Goal: Task Accomplishment & Management: Manage account settings

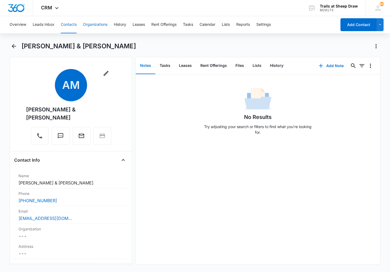
scroll to position [1209, 0]
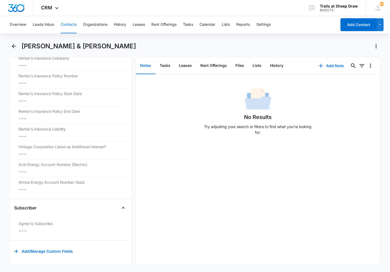
click at [74, 23] on button "Contacts" at bounding box center [69, 24] width 16 height 17
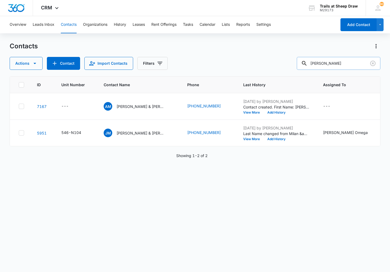
click at [343, 60] on input "[PERSON_NAME]" at bounding box center [339, 63] width 84 height 13
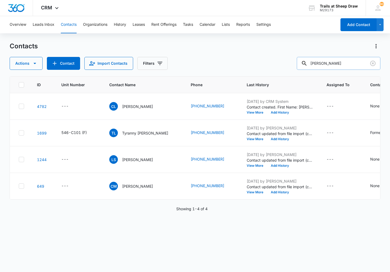
click at [335, 63] on input "[PERSON_NAME]" at bounding box center [339, 63] width 84 height 13
type input "[PERSON_NAME]"
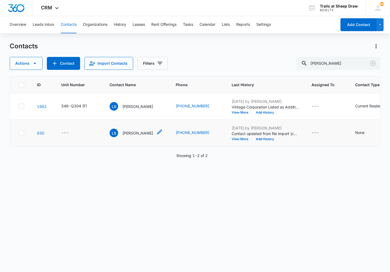
click at [135, 132] on p "[PERSON_NAME]" at bounding box center [137, 133] width 31 height 6
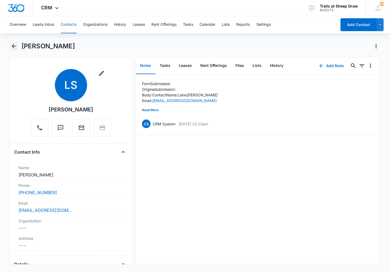
click at [12, 46] on icon "Back" at bounding box center [14, 46] width 6 height 6
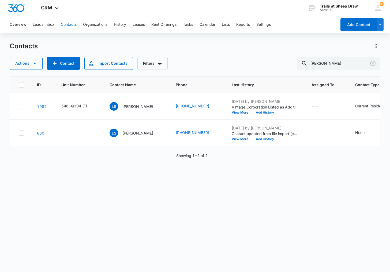
click at [70, 27] on button "Contacts" at bounding box center [69, 24] width 16 height 17
click at [329, 64] on input "[PERSON_NAME]" at bounding box center [339, 63] width 84 height 13
type input "S202"
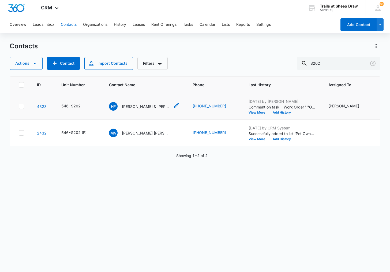
click at [141, 107] on p "[PERSON_NAME] & [PERSON_NAME]" at bounding box center [146, 106] width 48 height 6
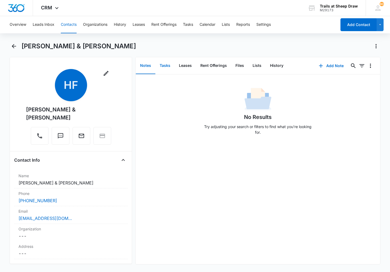
click at [163, 63] on button "Tasks" at bounding box center [164, 65] width 19 height 17
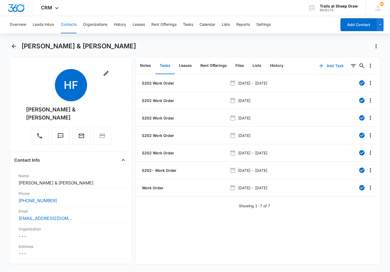
click at [333, 66] on button "Add Task" at bounding box center [331, 65] width 35 height 13
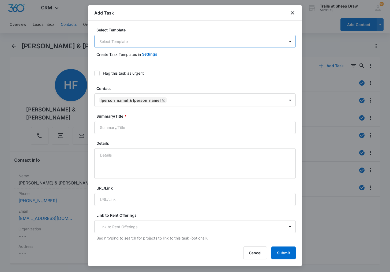
click at [144, 39] on body "CRM Apps Reputation Websites Forms CRM Email Social Content Ads Intelligence Fi…" at bounding box center [195, 136] width 390 height 272
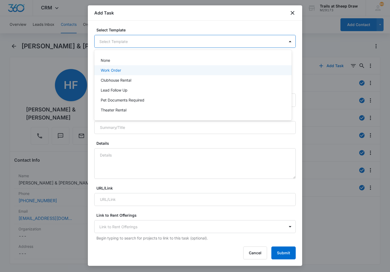
click at [127, 69] on div "Work Order" at bounding box center [193, 70] width 184 height 6
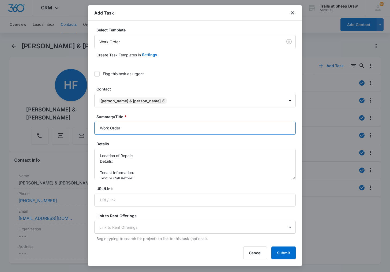
click at [99, 127] on input "Work Order" at bounding box center [195, 127] width 202 height 13
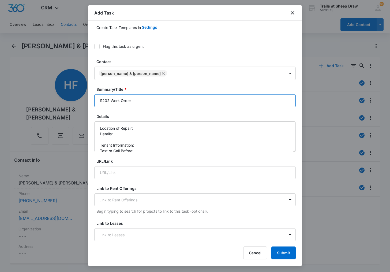
scroll to position [54, 0]
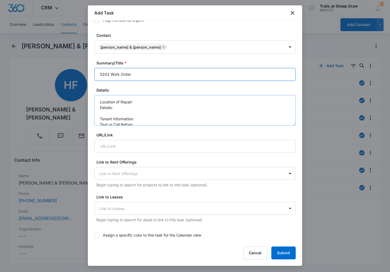
type input "S202 Work Order"
click at [145, 100] on textarea "Location of Repair: Details: Tenant Information: Text or Call Before:" at bounding box center [195, 110] width 202 height 31
click at [144, 106] on textarea "Location of Repair: Main bathroom Details: Tenant Information: Text or Call Bef…" at bounding box center [195, 110] width 202 height 31
click at [146, 117] on textarea "Location of Repair: Main bathroom Details: Toilet and sink feel loose tenant sa…" at bounding box center [195, 110] width 202 height 31
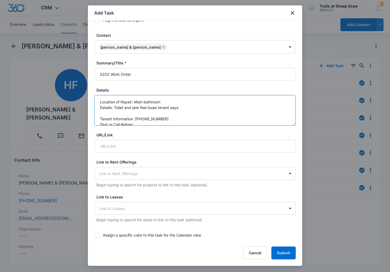
click at [143, 122] on textarea "Location of Repair: Main bathroom Details: Toilet and sink feel loose tenant sa…" at bounding box center [195, 110] width 202 height 31
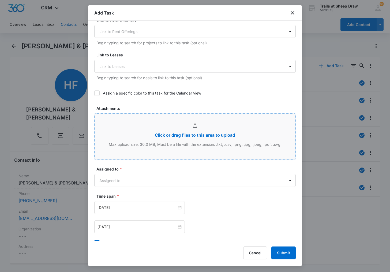
scroll to position [241, 0]
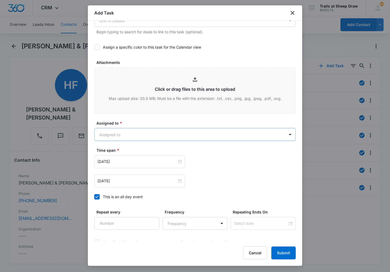
click at [129, 132] on body "CRM Apps Reputation Websites Forms CRM Email Social Content Ads Intelligence Fi…" at bounding box center [195, 136] width 390 height 272
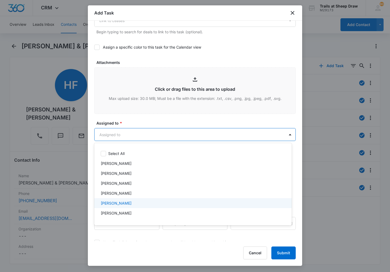
click at [120, 202] on p "[PERSON_NAME]" at bounding box center [116, 203] width 31 height 6
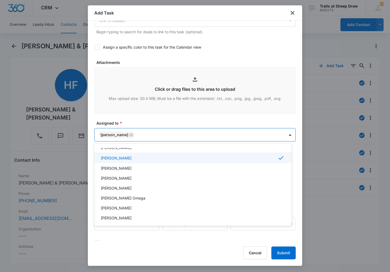
scroll to position [54, 0]
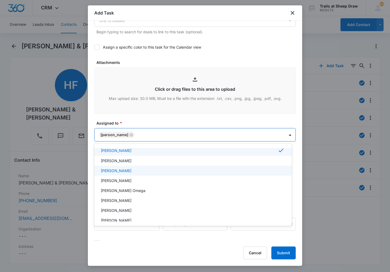
click at [143, 170] on div "[PERSON_NAME]" at bounding box center [193, 171] width 184 height 6
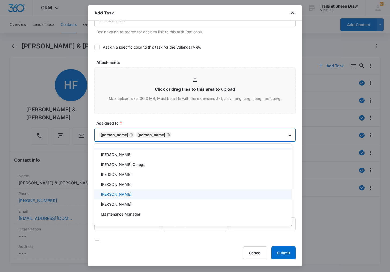
scroll to position [107, 0]
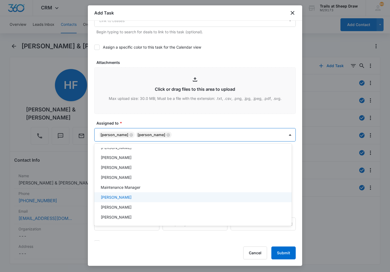
click at [135, 198] on div "[PERSON_NAME]" at bounding box center [193, 197] width 184 height 6
click at [91, 142] on div at bounding box center [195, 136] width 390 height 272
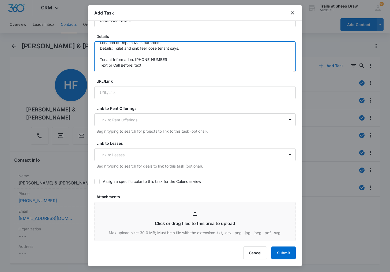
click at [189, 50] on textarea "Location of Repair: Main bathroom Details: Toilet and sink feel loose tenant sa…" at bounding box center [195, 56] width 202 height 31
type textarea "Location of Repair: Main bathroom Details: Toilet and sink feel loose tenant sa…"
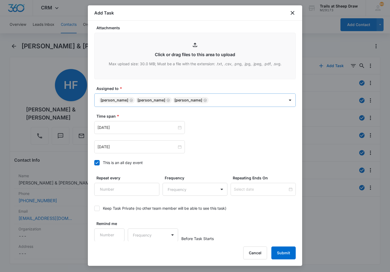
scroll to position [276, 0]
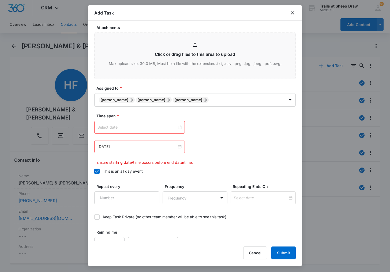
type textarea "Location of Repair: Main bathroom Details: Toilet and sink feel loose tenant sa…"
click at [177, 127] on div at bounding box center [140, 127] width 84 height 6
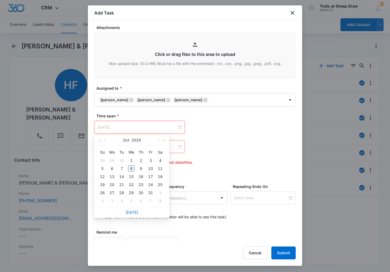
type input "[DATE]"
click at [133, 166] on div "8" at bounding box center [131, 168] width 6 height 6
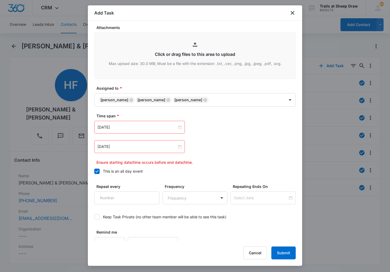
click at [180, 147] on div "[DATE]" at bounding box center [139, 146] width 91 height 13
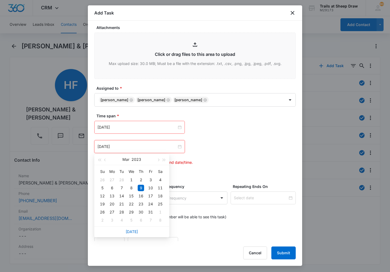
click at [168, 162] on div "[DATE]" at bounding box center [131, 159] width 75 height 11
click at [165, 158] on button "button" at bounding box center [164, 159] width 6 height 11
click at [97, 160] on button "button" at bounding box center [99, 159] width 6 height 11
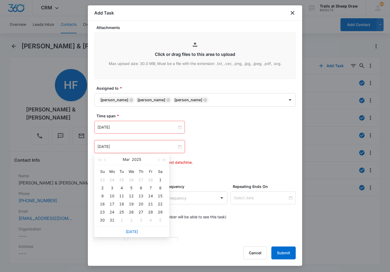
click at [154, 160] on div "[DATE]" at bounding box center [132, 159] width 47 height 11
click at [157, 159] on button "button" at bounding box center [158, 159] width 6 height 11
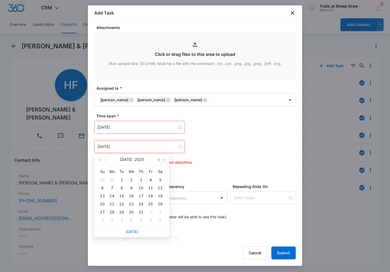
click at [157, 159] on button "button" at bounding box center [158, 159] width 6 height 11
type input "[DATE]"
click at [151, 186] on div "10" at bounding box center [150, 187] width 6 height 6
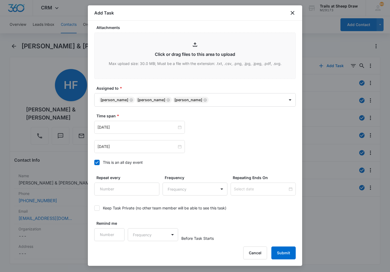
click at [235, 139] on div "[DATE] [DATE] Su Mo Tu We Th Fr Sa 28 29 30 1 2 3 4 5 6 7 8 9 10 11 12 13 14 15…" at bounding box center [195, 137] width 202 height 32
click at [288, 252] on button "Submit" at bounding box center [284, 252] width 24 height 13
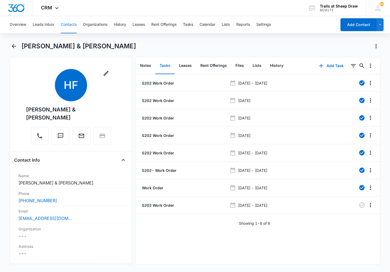
click at [64, 17] on button "Contacts" at bounding box center [69, 24] width 16 height 17
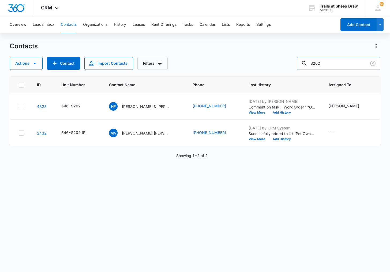
click at [326, 63] on input "S202" at bounding box center [339, 63] width 84 height 13
type input "[PERSON_NAME]"
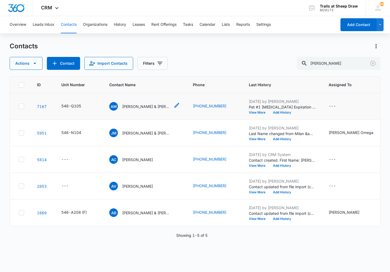
click at [146, 103] on p "[PERSON_NAME] & [PERSON_NAME]" at bounding box center [146, 106] width 48 height 6
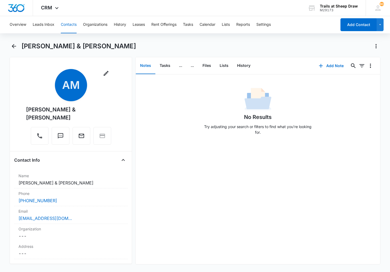
drag, startPoint x: 47, startPoint y: 117, endPoint x: 10, endPoint y: 105, distance: 39.0
click at [10, 105] on div "Remove AM [PERSON_NAME] & [PERSON_NAME] Contact Info Name Cancel Save Changes […" at bounding box center [71, 160] width 122 height 207
copy div "[PERSON_NAME] & [PERSON_NAME]"
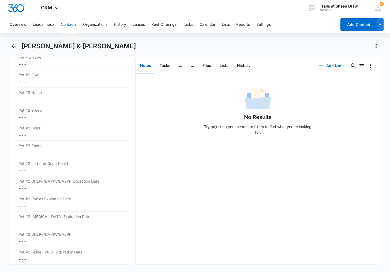
scroll to position [914, 0]
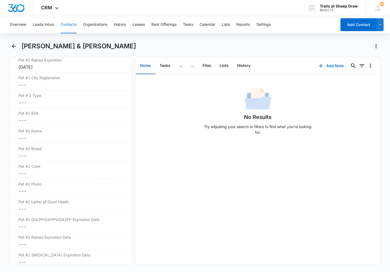
click at [71, 24] on button "Contacts" at bounding box center [69, 24] width 16 height 17
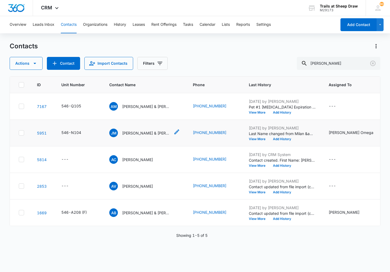
click at [141, 132] on p "[PERSON_NAME] & [PERSON_NAME] (F)" at bounding box center [146, 133] width 48 height 6
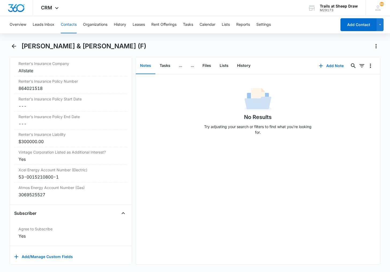
scroll to position [1206, 0]
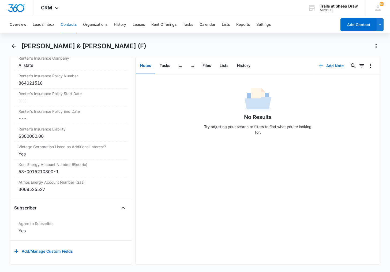
click at [69, 25] on button "Contacts" at bounding box center [69, 24] width 16 height 17
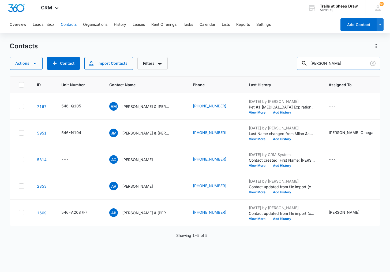
click at [343, 62] on input "[PERSON_NAME]" at bounding box center [339, 63] width 84 height 13
type input "L208"
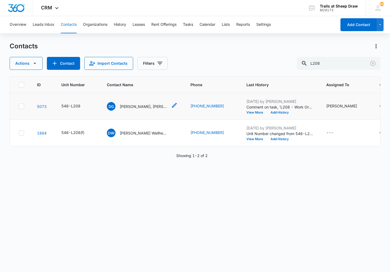
click at [132, 106] on p "[PERSON_NAME], [PERSON_NAME] & [PERSON_NAME] & [PERSON_NAME]" at bounding box center [144, 106] width 48 height 6
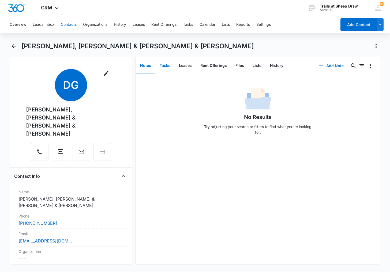
click at [164, 65] on button "Tasks" at bounding box center [164, 65] width 19 height 17
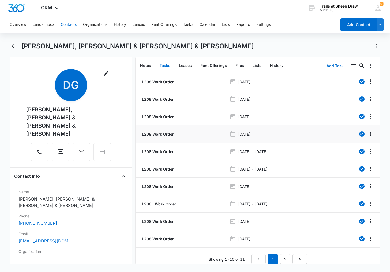
scroll to position [5, 0]
click at [285, 254] on link "2" at bounding box center [285, 259] width 10 height 10
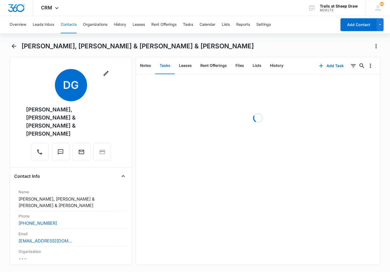
scroll to position [0, 0]
click at [183, 84] on p "(Rtc) L208 - Work Order" at bounding box center [164, 83] width 46 height 6
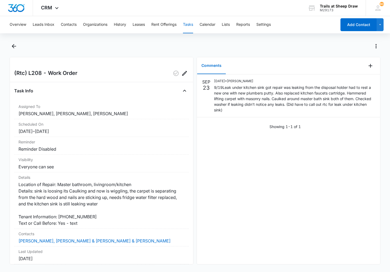
click at [245, 131] on div "[DATE] [DATE] • [PERSON_NAME] 9/19Leak under kitchen sink got repair was leakin…" at bounding box center [288, 103] width 183 height 59
click at [67, 23] on button "Contacts" at bounding box center [69, 24] width 16 height 17
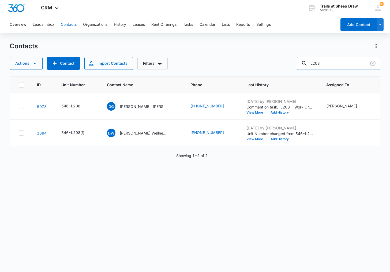
click at [325, 59] on input "L208" at bounding box center [339, 63] width 84 height 13
click at [326, 60] on input "L208" at bounding box center [339, 63] width 84 height 13
type input "H207"
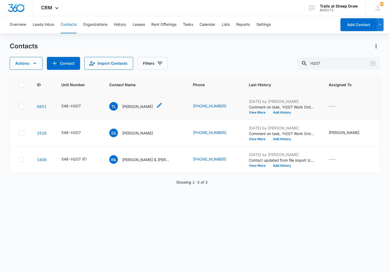
click at [132, 109] on div "TL [PERSON_NAME]" at bounding box center [131, 106] width 44 height 9
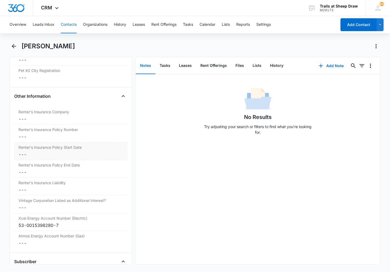
scroll to position [1201, 0]
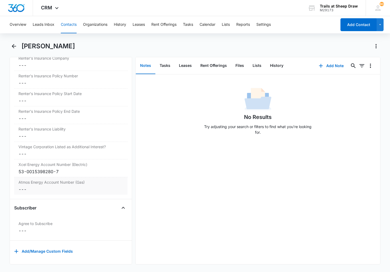
click at [24, 186] on dd "Cancel Save Changes ---" at bounding box center [70, 189] width 105 height 6
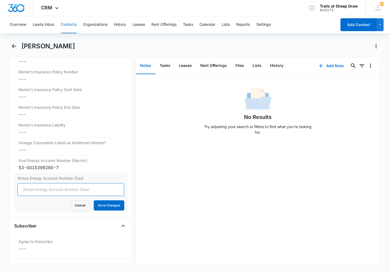
click at [27, 187] on input "Atmos Energy Account Number (Gas)" at bounding box center [70, 189] width 107 height 13
type input "3072211627"
click at [94, 200] on button "Save Changes" at bounding box center [109, 205] width 31 height 10
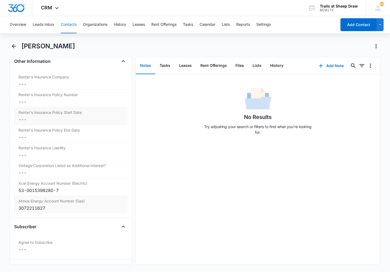
scroll to position [1147, 0]
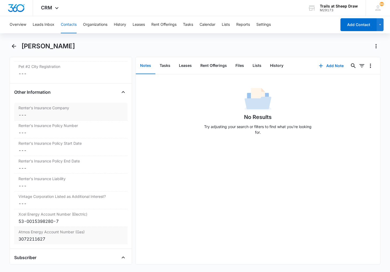
click at [39, 115] on dd "Cancel Save Changes ---" at bounding box center [70, 114] width 105 height 6
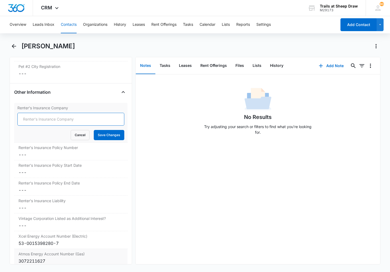
click at [46, 122] on input "Renter's Insurance Company" at bounding box center [70, 119] width 107 height 13
type input "Allstate"
click at [102, 135] on button "Save Changes" at bounding box center [109, 135] width 31 height 10
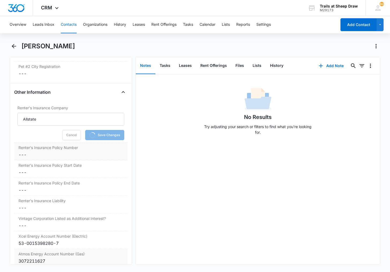
click at [43, 154] on dd "Cancel Save Changes ---" at bounding box center [70, 154] width 105 height 6
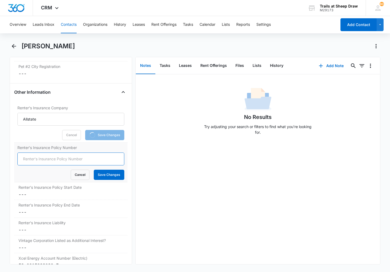
click at [41, 157] on input "Renter's Insurance Policy Number" at bounding box center [70, 158] width 107 height 13
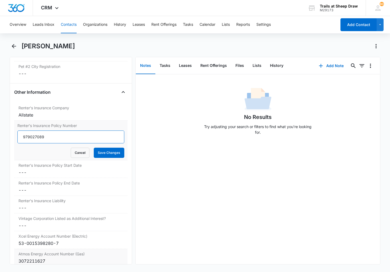
type input "979027089"
click at [94, 147] on button "Save Changes" at bounding box center [109, 152] width 31 height 10
click at [40, 134] on input "979027089" at bounding box center [70, 136] width 107 height 13
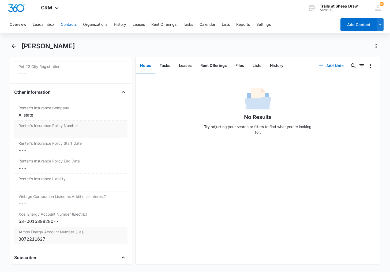
click at [32, 134] on dd "Cancel Save Changes ---" at bounding box center [70, 132] width 105 height 6
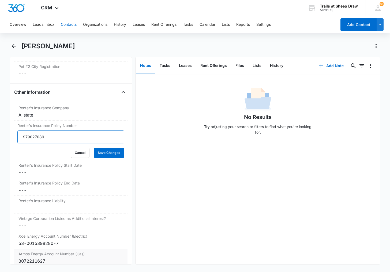
click at [30, 135] on input "979027089" at bounding box center [70, 136] width 107 height 13
click at [38, 137] on input "979 027089" at bounding box center [70, 136] width 107 height 13
type input "979 027 089"
click at [94, 151] on button "Save Changes" at bounding box center [109, 152] width 31 height 10
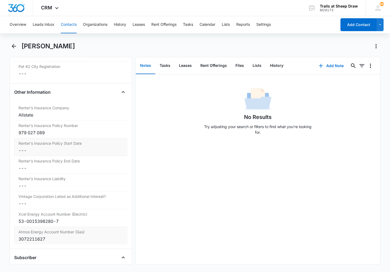
click at [38, 150] on dd "Cancel Save Changes ---" at bounding box center [70, 150] width 105 height 6
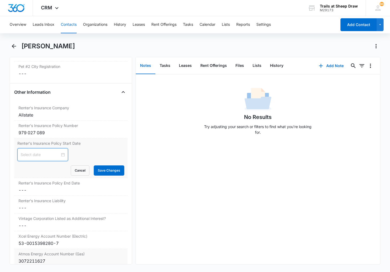
click at [42, 153] on input at bounding box center [40, 154] width 39 height 6
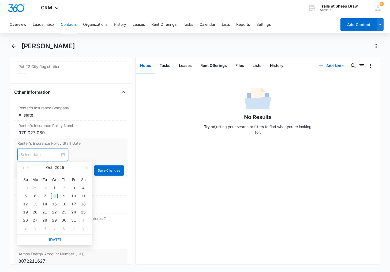
click at [28, 168] on span "button" at bounding box center [28, 167] width 3 height 3
type input "[DATE]"
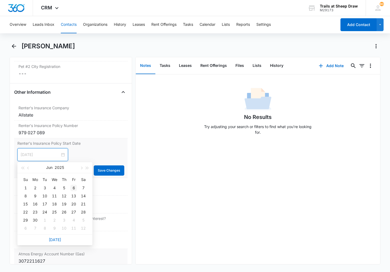
click at [71, 189] on div "6" at bounding box center [73, 187] width 6 height 6
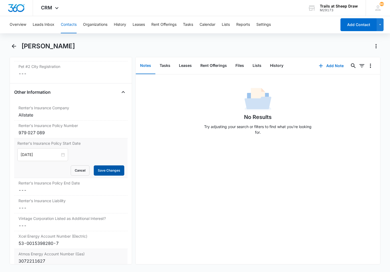
click at [102, 175] on button "Save Changes" at bounding box center [109, 170] width 31 height 10
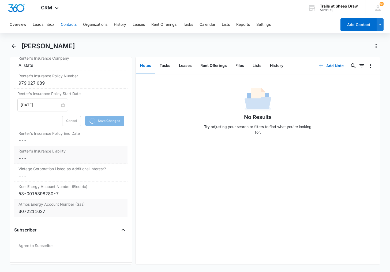
scroll to position [1201, 0]
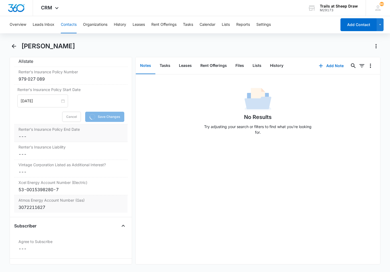
click at [39, 139] on div "Renter's Insurance Policy End Date Cancel Save Changes ---" at bounding box center [70, 133] width 113 height 18
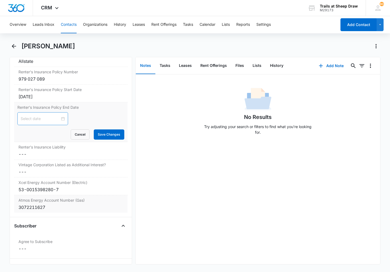
click at [38, 122] on div at bounding box center [42, 118] width 51 height 13
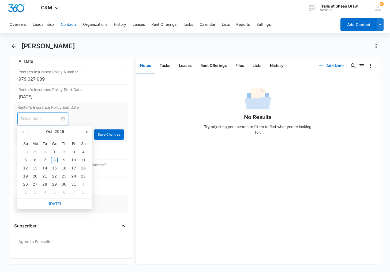
click at [88, 132] on button "button" at bounding box center [87, 131] width 6 height 11
click at [28, 131] on span "button" at bounding box center [28, 132] width 3 height 3
click at [29, 132] on span "button" at bounding box center [28, 132] width 3 height 3
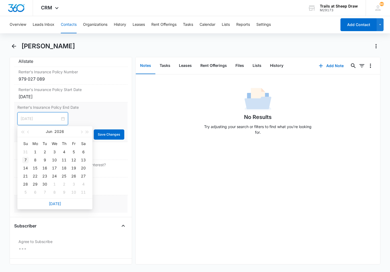
type input "[DATE]"
click at [27, 158] on div "7" at bounding box center [25, 160] width 6 height 6
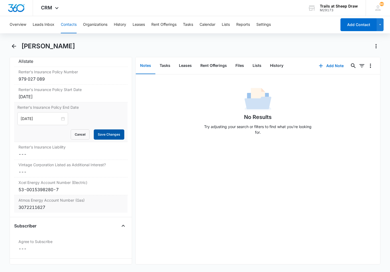
click at [109, 137] on button "Save Changes" at bounding box center [109, 134] width 31 height 10
click at [65, 153] on dd "Cancel Save Changes ---" at bounding box center [70, 154] width 105 height 6
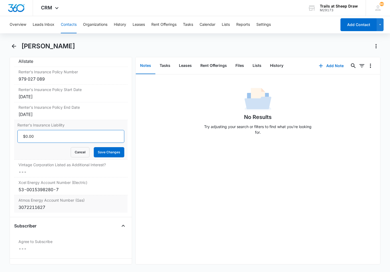
click at [43, 139] on input "Renter's Insurance Liability" at bounding box center [70, 136] width 107 height 13
type input "$300,000.00"
click at [94, 151] on button "Save Changes" at bounding box center [109, 152] width 31 height 10
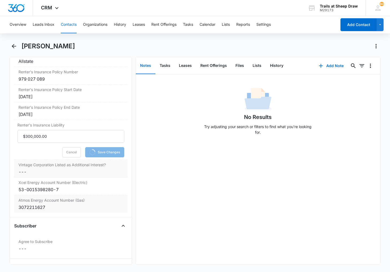
click at [55, 169] on dd "Cancel Save Changes ---" at bounding box center [70, 171] width 105 height 6
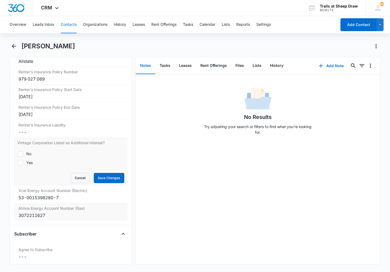
click at [20, 162] on icon at bounding box center [20, 162] width 5 height 5
click at [18, 162] on input "Yes" at bounding box center [17, 162] width 0 height 0
checkbox input "true"
click at [102, 176] on button "Save Changes" at bounding box center [109, 178] width 31 height 10
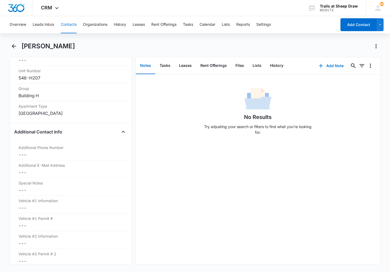
scroll to position [504, 0]
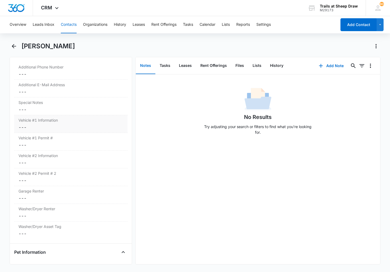
click at [28, 125] on dd "Cancel Save Changes ---" at bounding box center [70, 127] width 105 height 6
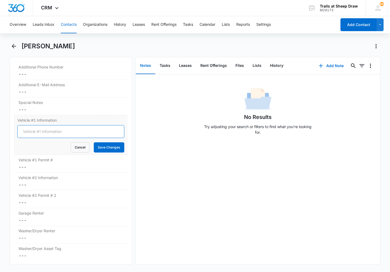
click at [29, 131] on input "Vehicle #1 Information" at bounding box center [70, 131] width 107 height 13
type input "2016 GMC Acadia White"
click at [99, 147] on button "Save Changes" at bounding box center [109, 147] width 31 height 10
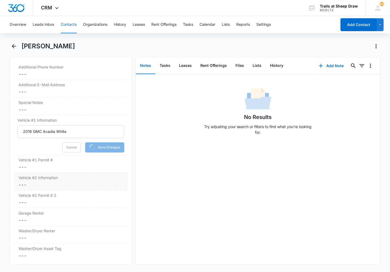
click at [44, 183] on dd "Cancel Save Changes ---" at bounding box center [70, 184] width 105 height 6
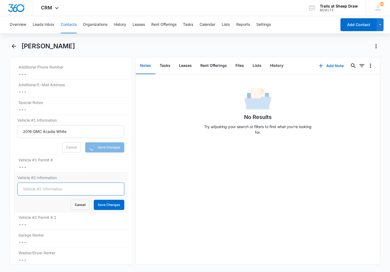
click at [39, 187] on input "Vehicle #2 Information" at bounding box center [70, 188] width 107 height 13
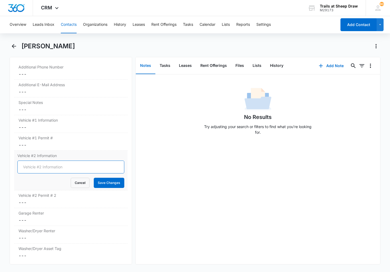
type input "1"
type input "2010 Jeep Wrangler Green"
click at [101, 177] on form "2010 Jeep Wrangler Green Cancel Save Changes" at bounding box center [70, 173] width 107 height 27
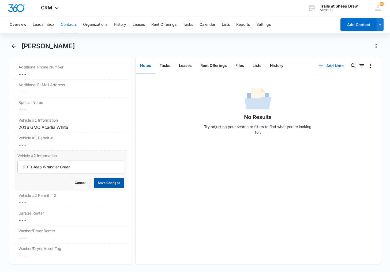
click at [105, 182] on button "Save Changes" at bounding box center [109, 182] width 31 height 10
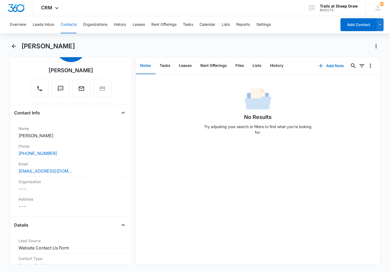
scroll to position [0, 0]
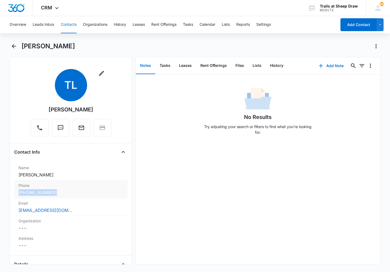
drag, startPoint x: 16, startPoint y: 191, endPoint x: 60, endPoint y: 189, distance: 44.3
click at [60, 189] on div "Phone Cancel Save Changes [PHONE_NUMBER]" at bounding box center [70, 189] width 113 height 18
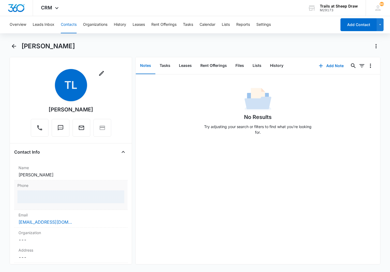
copy link "[PHONE_NUMBER]"
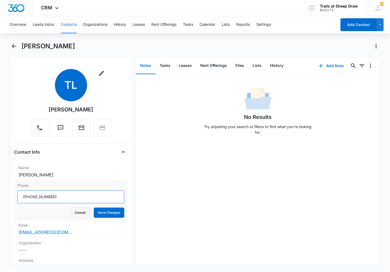
click at [70, 196] on input "Phone" at bounding box center [70, 196] width 107 height 13
click at [98, 212] on button "Save Changes" at bounding box center [109, 212] width 31 height 10
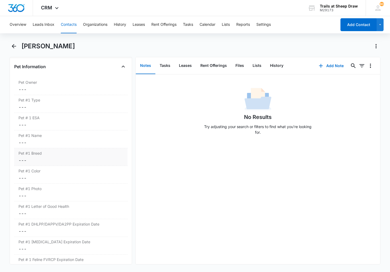
scroll to position [638, 0]
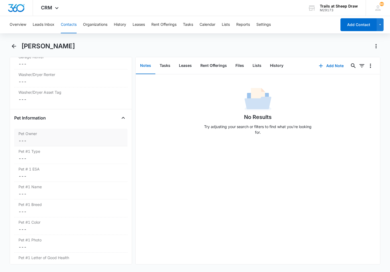
click at [42, 143] on dd "Cancel Save Changes ---" at bounding box center [70, 140] width 105 height 6
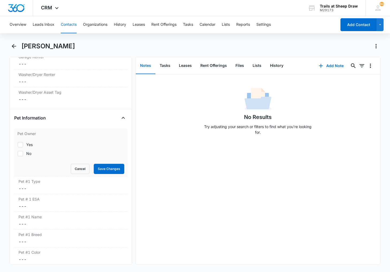
click at [19, 143] on icon at bounding box center [20, 144] width 5 height 5
click at [18, 144] on input "Yes" at bounding box center [17, 144] width 0 height 0
checkbox input "true"
click at [107, 169] on button "Save Changes" at bounding box center [109, 168] width 31 height 10
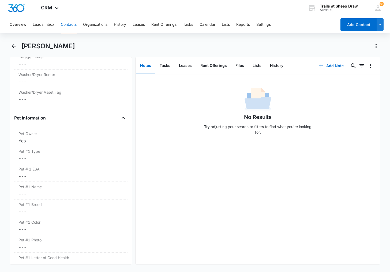
click at [362, 139] on div "No Results Try adjusting your search or filters to find what you’re looking for." at bounding box center [258, 168] width 244 height 189
click at [56, 161] on dd "Cancel Save Changes ---" at bounding box center [70, 158] width 105 height 6
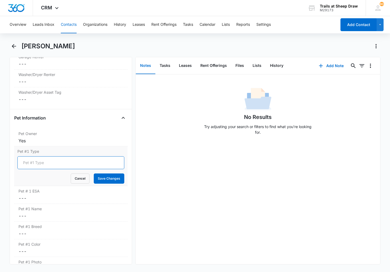
click at [44, 166] on input "Pet #1 Type" at bounding box center [70, 162] width 107 height 13
type input "Dog"
click at [95, 181] on button "Save Changes" at bounding box center [109, 178] width 31 height 10
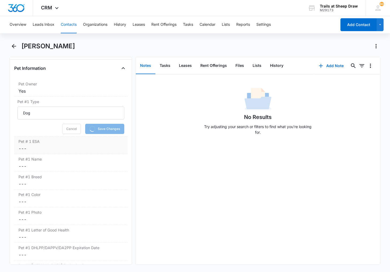
scroll to position [719, 0]
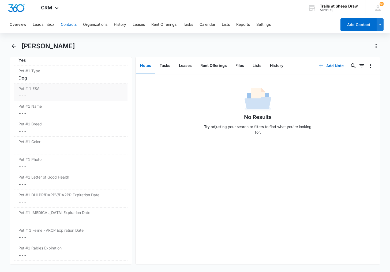
click at [35, 95] on dd "Cancel Save Changes ---" at bounding box center [70, 95] width 105 height 6
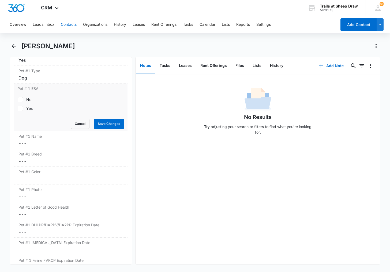
click at [22, 99] on icon at bounding box center [20, 99] width 5 height 5
click at [18, 99] on input "No" at bounding box center [17, 99] width 0 height 0
checkbox input "true"
click at [101, 122] on button "Save Changes" at bounding box center [109, 123] width 31 height 10
click at [41, 138] on label "Pet #1 Name" at bounding box center [70, 136] width 105 height 6
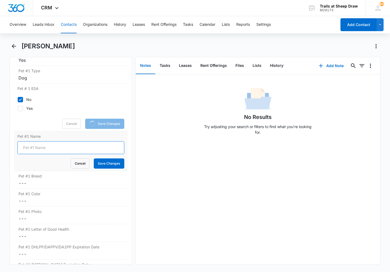
click at [35, 146] on input "Pet #1 Name" at bounding box center [70, 147] width 107 height 13
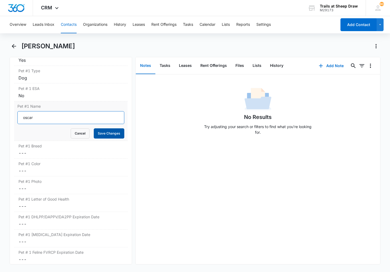
type input "oscar"
click at [101, 134] on button "Save Changes" at bounding box center [109, 133] width 31 height 10
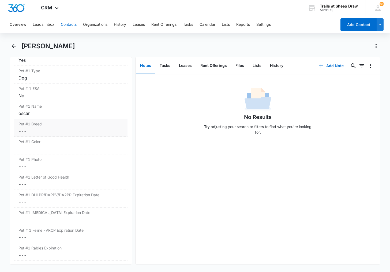
click at [40, 130] on dd "Cancel Save Changes ---" at bounding box center [70, 131] width 105 height 6
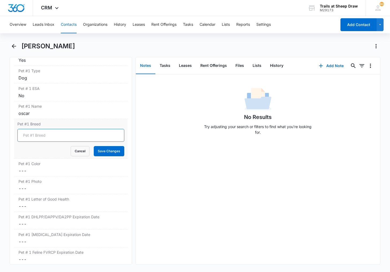
click at [40, 130] on input "Pet #1 Breed" at bounding box center [70, 135] width 107 height 13
type input "lab mix"
click at [106, 149] on button "Save Changes" at bounding box center [109, 151] width 31 height 10
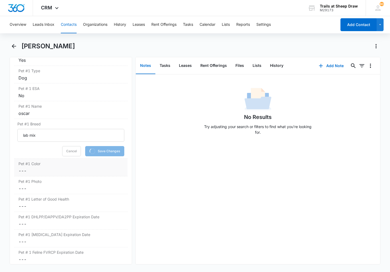
click at [48, 168] on dd "Cancel Save Changes ---" at bounding box center [70, 170] width 105 height 6
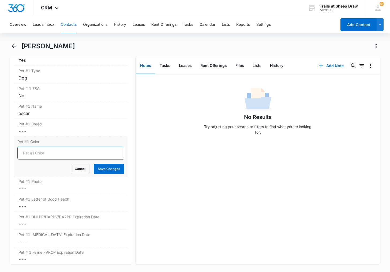
click at [41, 156] on input "Pet #1 Color" at bounding box center [70, 152] width 107 height 13
type input "Black"
click at [107, 168] on button "Save Changes" at bounding box center [109, 168] width 31 height 10
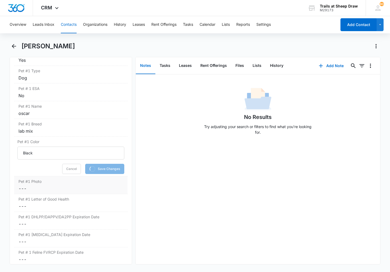
click at [43, 186] on dd "Cancel Save Changes ---" at bounding box center [70, 188] width 105 height 6
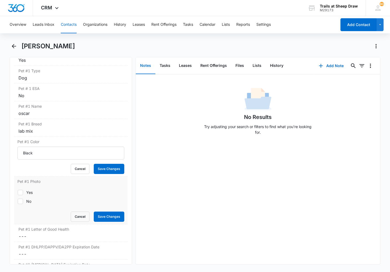
click at [24, 191] on label "Yes" at bounding box center [70, 192] width 107 height 6
click at [18, 192] on input "Yes" at bounding box center [17, 192] width 0 height 0
checkbox input "true"
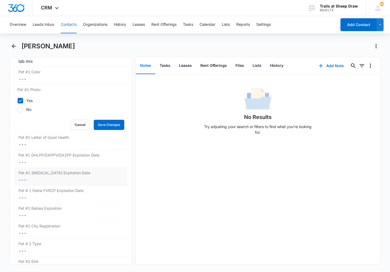
scroll to position [799, 0]
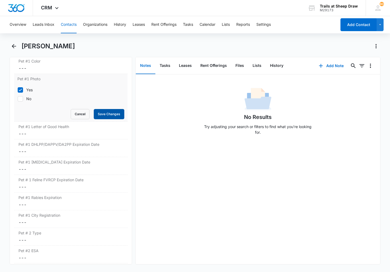
click at [103, 117] on button "Save Changes" at bounding box center [109, 114] width 31 height 10
click at [42, 154] on dd "Cancel Save Changes ---" at bounding box center [70, 151] width 105 height 6
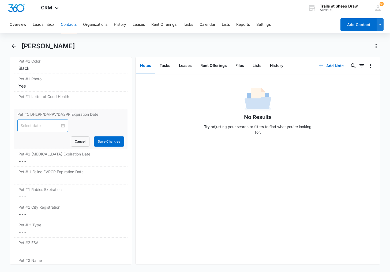
click at [28, 122] on div at bounding box center [42, 125] width 51 height 13
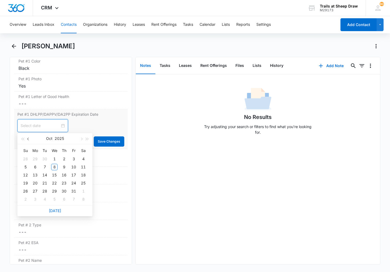
click at [27, 139] on span "button" at bounding box center [28, 138] width 3 height 3
click at [26, 138] on button "button" at bounding box center [28, 138] width 6 height 11
click at [87, 138] on span "button" at bounding box center [87, 138] width 3 height 3
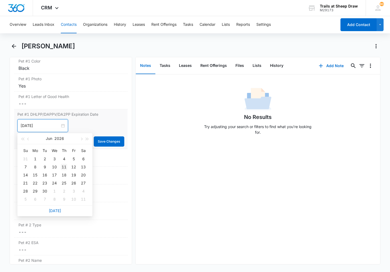
type input "[DATE]"
click at [65, 165] on div "11" at bounding box center [64, 166] width 6 height 6
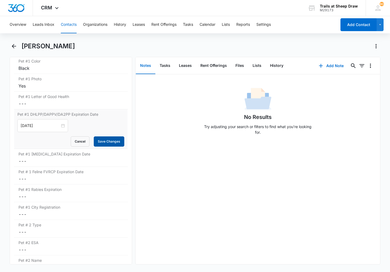
click at [103, 143] on button "Save Changes" at bounding box center [109, 141] width 31 height 10
click at [30, 163] on dd "Cancel Save Changes ---" at bounding box center [70, 161] width 105 height 6
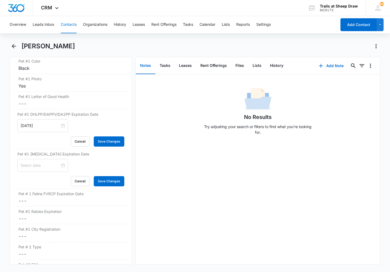
click at [37, 164] on input at bounding box center [40, 165] width 39 height 6
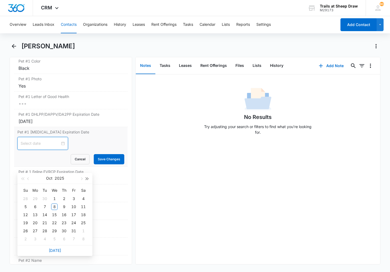
click at [87, 178] on span "button" at bounding box center [87, 178] width 3 height 3
click at [29, 177] on button "button" at bounding box center [28, 178] width 6 height 11
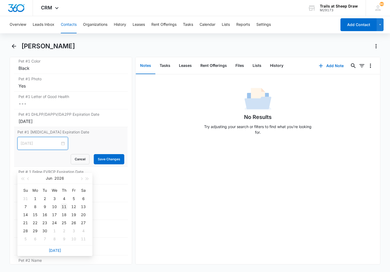
type input "[DATE]"
click at [64, 207] on div "11" at bounding box center [64, 206] width 6 height 6
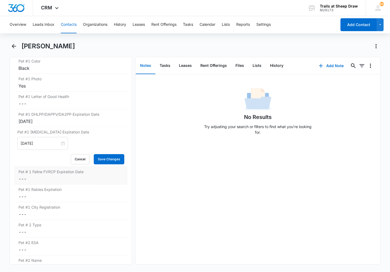
click at [98, 166] on div "Pet # 1 Feline FVRCP Expiration Date Cancel Save Changes ---" at bounding box center [70, 175] width 113 height 18
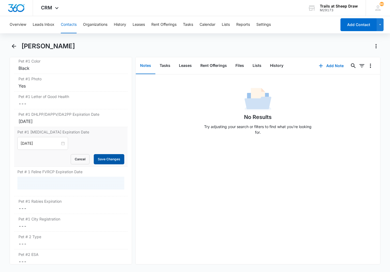
click at [102, 160] on button "Save Changes" at bounding box center [109, 159] width 31 height 10
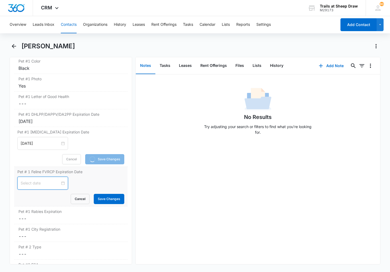
click at [44, 185] on input at bounding box center [40, 183] width 39 height 6
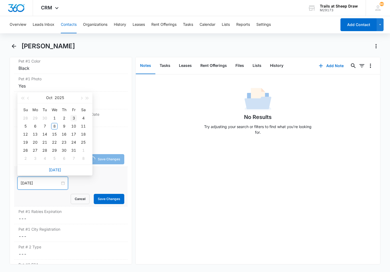
type input "[DATE]"
click at [87, 98] on span "button" at bounding box center [87, 98] width 3 height 3
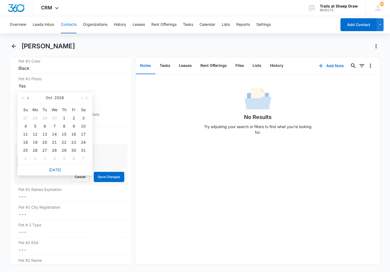
click at [29, 98] on span "button" at bounding box center [28, 98] width 3 height 3
click at [29, 99] on button "button" at bounding box center [28, 97] width 6 height 11
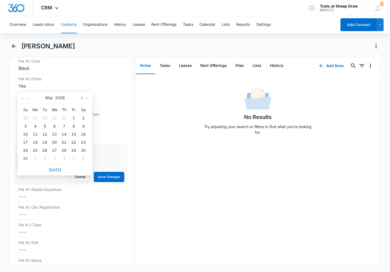
click at [79, 97] on button "button" at bounding box center [81, 97] width 6 height 11
type input "[DATE]"
click at [64, 125] on div "11" at bounding box center [64, 126] width 6 height 6
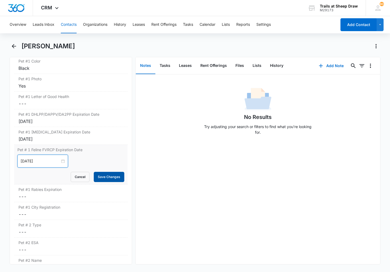
click at [103, 173] on button "Save Changes" at bounding box center [109, 177] width 31 height 10
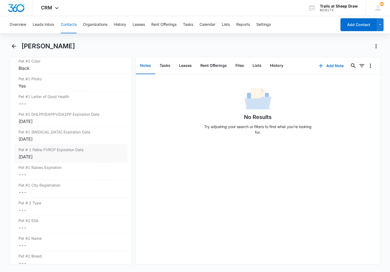
click at [62, 150] on label "Pet # 1 Feline FVRCP Expiration Date" at bounding box center [70, 150] width 105 height 6
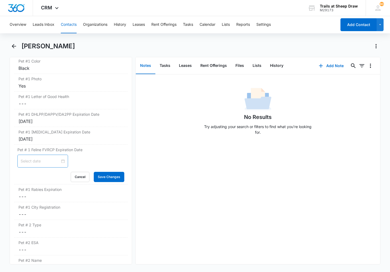
click at [47, 162] on input at bounding box center [40, 161] width 39 height 6
click at [80, 157] on div "[DATE] Su Mo Tu We Th Fr Sa 28 29 30 1 2 3 4 5 6 7 8 9 10 11 12 13 14 15 16 17 …" at bounding box center [70, 160] width 107 height 13
click at [79, 174] on button "Cancel" at bounding box center [80, 177] width 19 height 10
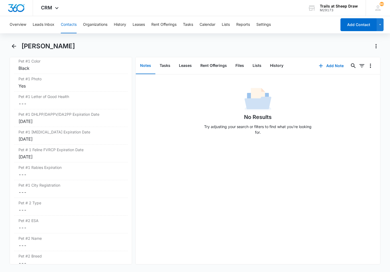
drag, startPoint x: 56, startPoint y: 158, endPoint x: 9, endPoint y: 155, distance: 46.4
click at [9, 155] on main "[PERSON_NAME] Remove TL [PERSON_NAME] Contact Info Name Cancel Save Changes [PE…" at bounding box center [195, 156] width 390 height 229
drag, startPoint x: 9, startPoint y: 155, endPoint x: 53, endPoint y: 157, distance: 44.0
click at [53, 157] on div "[DATE]" at bounding box center [70, 156] width 105 height 6
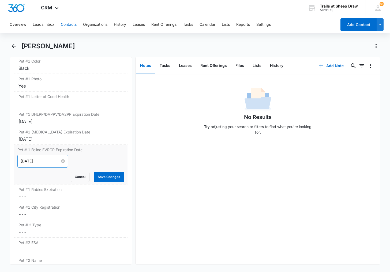
click at [53, 160] on input "[DATE]" at bounding box center [40, 161] width 39 height 6
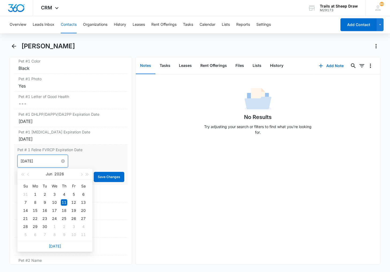
click at [53, 160] on input "[DATE]" at bounding box center [40, 161] width 39 height 6
click at [53, 161] on input "[DATE]" at bounding box center [40, 161] width 39 height 6
type input "J"
type input "[DATE]"
click at [112, 177] on button "Save Changes" at bounding box center [109, 177] width 31 height 10
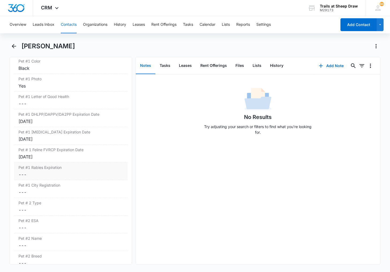
click at [33, 176] on dd "Cancel Save Changes ---" at bounding box center [70, 174] width 105 height 6
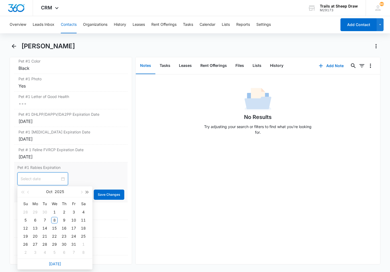
drag, startPoint x: 87, startPoint y: 191, endPoint x: 73, endPoint y: 193, distance: 14.9
click at [87, 191] on span "button" at bounding box center [87, 192] width 3 height 3
click at [29, 189] on button "button" at bounding box center [28, 191] width 6 height 11
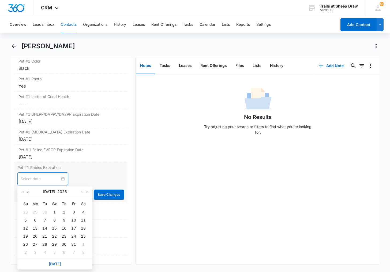
click at [29, 189] on button "button" at bounding box center [28, 191] width 6 height 11
type input "[DATE]"
click at [65, 218] on div "11" at bounding box center [64, 220] width 6 height 6
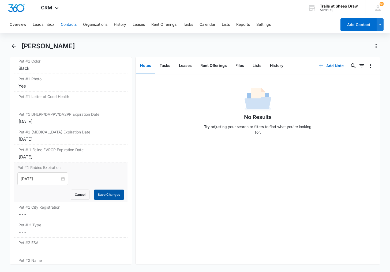
click at [100, 194] on button "Save Changes" at bounding box center [109, 194] width 31 height 10
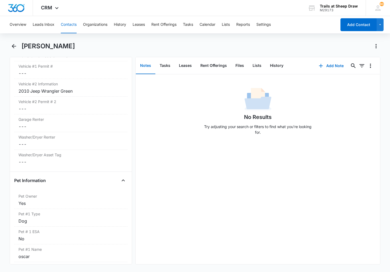
scroll to position [585, 0]
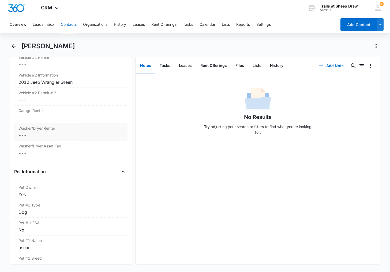
click at [31, 127] on label "Washer/Dryer Renter" at bounding box center [70, 128] width 105 height 6
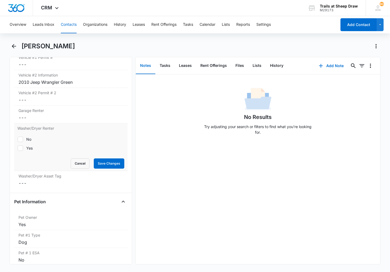
click at [20, 148] on icon at bounding box center [20, 148] width 5 height 5
click at [18, 148] on input "Yes" at bounding box center [17, 148] width 0 height 0
checkbox input "true"
click at [112, 163] on button "Save Changes" at bounding box center [109, 163] width 31 height 10
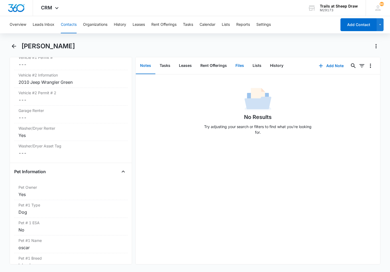
click at [243, 67] on button "Files" at bounding box center [239, 65] width 17 height 17
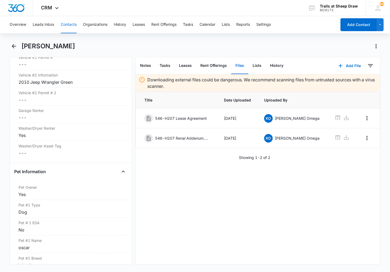
click at [62, 24] on button "Contacts" at bounding box center [69, 24] width 16 height 17
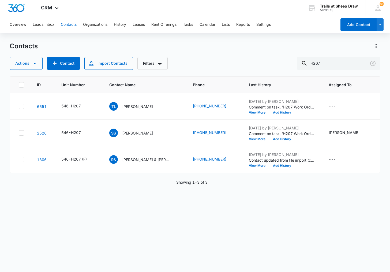
click at [333, 57] on div "Contacts Actions Contact Import Contacts Filters H207" at bounding box center [195, 56] width 371 height 28
drag, startPoint x: 333, startPoint y: 57, endPoint x: 332, endPoint y: 63, distance: 6.9
click at [332, 63] on div "Contacts Actions Contact Import Contacts Filters H207" at bounding box center [195, 56] width 371 height 28
click at [332, 64] on input "H207" at bounding box center [339, 63] width 84 height 13
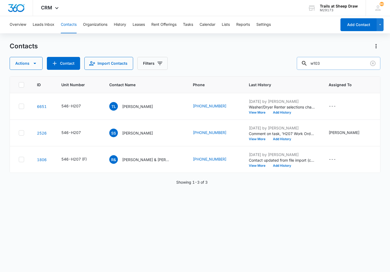
type input "w103"
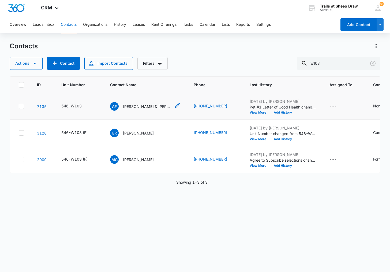
click at [142, 105] on p "[PERSON_NAME] & [PERSON_NAME]" at bounding box center [147, 106] width 48 height 6
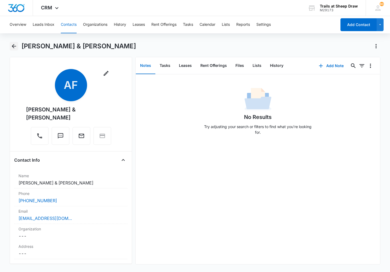
click at [13, 47] on icon "Back" at bounding box center [14, 46] width 4 height 4
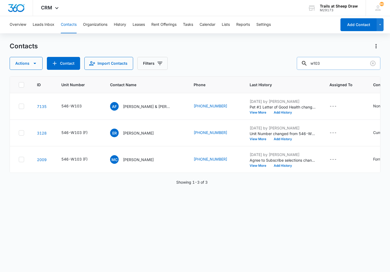
click at [357, 66] on input "w103" at bounding box center [339, 63] width 84 height 13
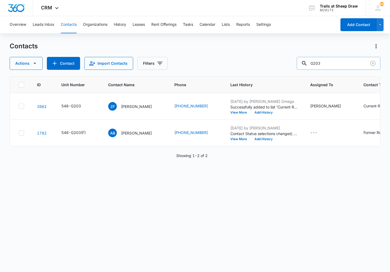
click at [342, 67] on input "G203" at bounding box center [339, 63] width 84 height 13
click at [340, 65] on input "G203" at bounding box center [339, 63] width 84 height 13
type input "O203"
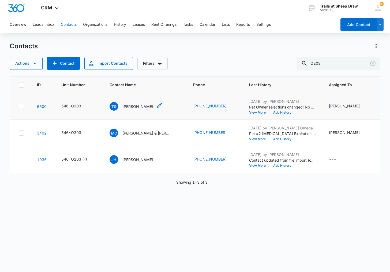
click at [131, 105] on p "[PERSON_NAME]" at bounding box center [137, 106] width 31 height 6
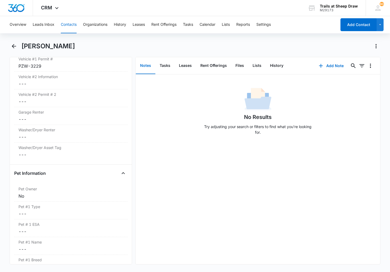
scroll to position [590, 0]
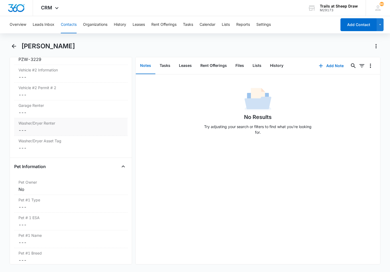
click at [44, 132] on dd "Cancel Save Changes ---" at bounding box center [70, 130] width 105 height 6
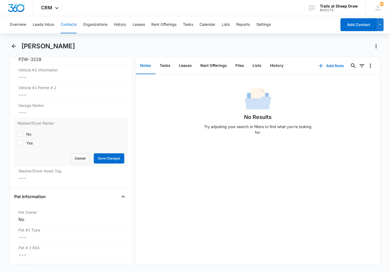
click at [22, 136] on icon at bounding box center [20, 134] width 5 height 5
click at [18, 134] on input "No" at bounding box center [17, 134] width 0 height 0
checkbox input "true"
click at [98, 155] on button "Save Changes" at bounding box center [109, 158] width 31 height 10
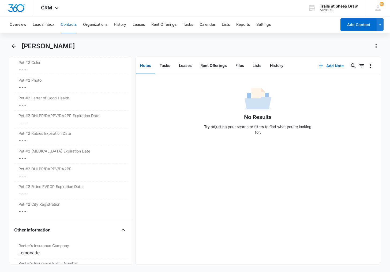
scroll to position [933, 0]
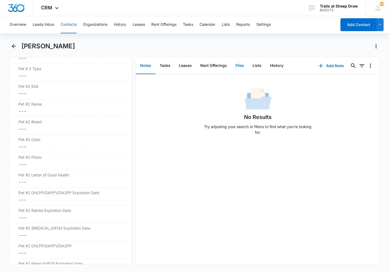
click at [239, 66] on button "Files" at bounding box center [239, 65] width 17 height 17
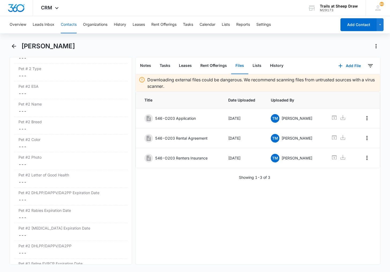
click at [69, 26] on button "Contacts" at bounding box center [69, 24] width 16 height 17
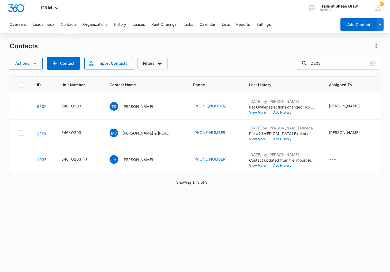
click at [348, 61] on input "O203" at bounding box center [339, 63] width 84 height 13
type input "H207"
click at [134, 104] on p "[PERSON_NAME]" at bounding box center [137, 106] width 31 height 6
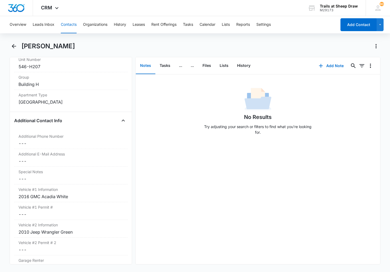
scroll to position [482, 0]
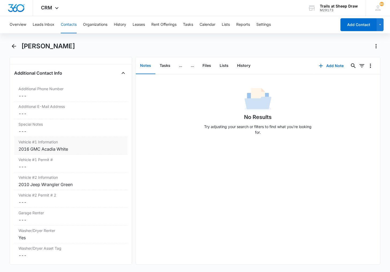
click at [75, 147] on div "2016 GMC Acadia White" at bounding box center [70, 149] width 105 height 6
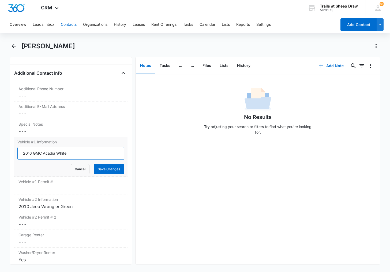
click at [75, 153] on input "2016 GMC Acadia White" at bounding box center [70, 153] width 107 height 13
type input "2016 GMC Acadia White RL5T7F"
click at [94, 164] on button "Save Changes" at bounding box center [109, 169] width 31 height 10
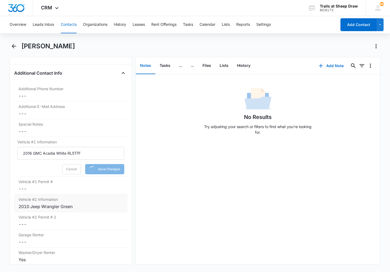
click at [90, 206] on div "2010 Jeep Wrangler Green" at bounding box center [70, 206] width 105 height 6
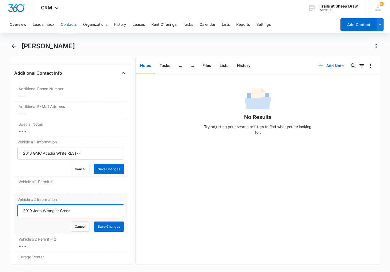
click at [87, 207] on input "2010 Jeep Wrangler Green" at bounding box center [70, 210] width 107 height 13
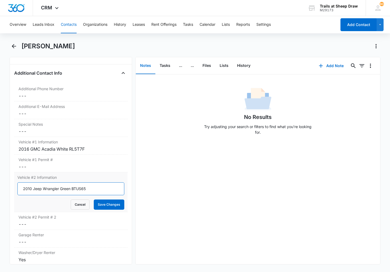
type input "2010 Jeep Wrangler Green BTUS65"
click at [94, 199] on button "Save Changes" at bounding box center [109, 204] width 31 height 10
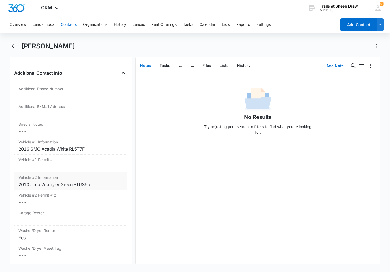
click at [82, 48] on div "[PERSON_NAME]" at bounding box center [200, 46] width 359 height 9
click at [67, 21] on button "Contacts" at bounding box center [69, 24] width 16 height 17
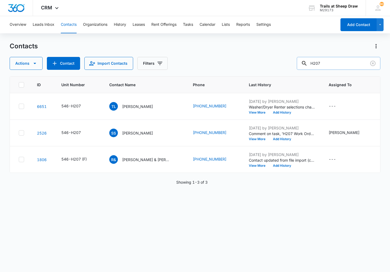
click at [319, 63] on input "H207" at bounding box center [339, 63] width 84 height 13
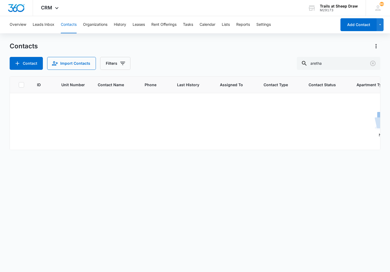
click at [57, 177] on div "ID Unit Number Contact Name Phone Last History Assigned To Contact Type Contact…" at bounding box center [195, 170] width 371 height 188
click at [345, 65] on input "aretha" at bounding box center [339, 63] width 84 height 13
click at [344, 65] on input "aretha" at bounding box center [339, 63] width 84 height 13
type input "t208"
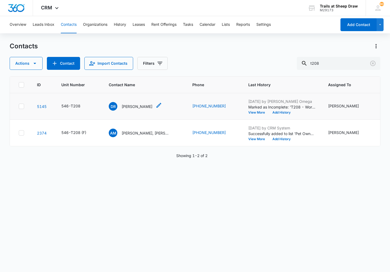
click at [139, 105] on p "[PERSON_NAME]" at bounding box center [137, 106] width 31 height 6
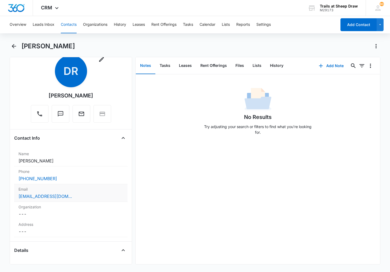
scroll to position [27, 0]
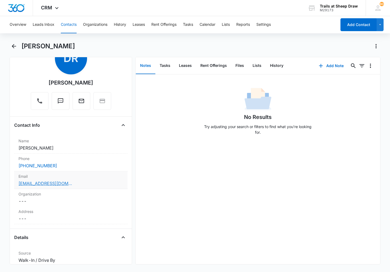
click at [42, 183] on link "[EMAIL_ADDRESS][DOMAIN_NAME]" at bounding box center [45, 183] width 54 height 6
click at [72, 22] on button "Contacts" at bounding box center [69, 24] width 16 height 17
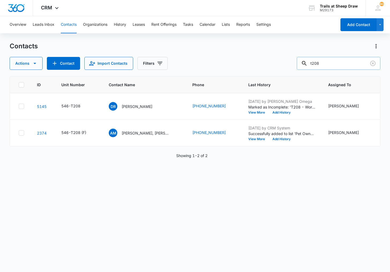
click at [342, 67] on input "t208" at bounding box center [339, 63] width 84 height 13
type input "c306"
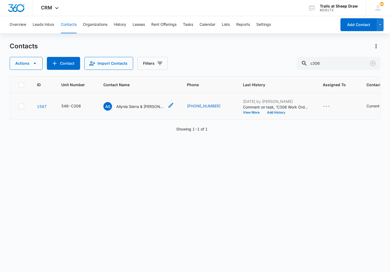
click at [138, 106] on p "Allynia Sierra & [PERSON_NAME]" at bounding box center [140, 106] width 48 height 6
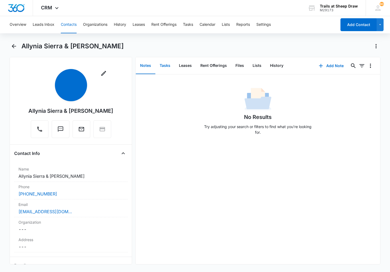
click at [168, 66] on button "Tasks" at bounding box center [164, 65] width 19 height 17
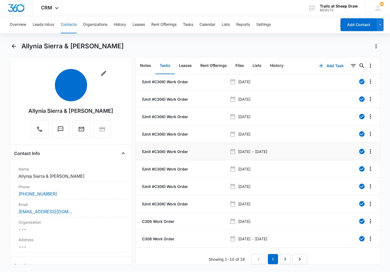
scroll to position [5, 0]
click at [285, 254] on link "2" at bounding box center [285, 259] width 10 height 10
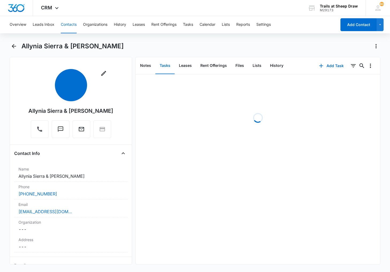
scroll to position [0, 0]
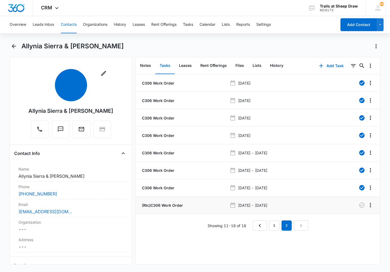
click at [210, 203] on div "(Rtc)C306 Work Order" at bounding box center [184, 205] width 86 height 6
click at [194, 205] on div "(Rtc)C306 Work Order" at bounding box center [184, 205] width 86 height 6
click at [173, 207] on p "(Rtc)C306 Work Order" at bounding box center [162, 205] width 42 height 6
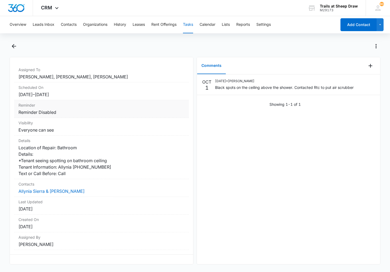
scroll to position [42, 0]
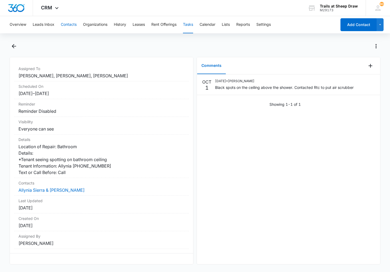
click at [69, 20] on button "Contacts" at bounding box center [69, 24] width 16 height 17
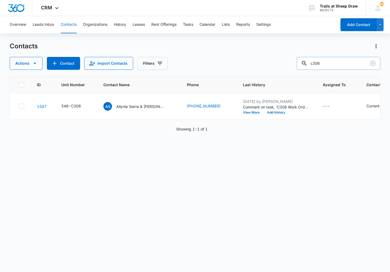
click at [345, 62] on input "c306" at bounding box center [339, 63] width 84 height 13
click at [346, 62] on input "c306" at bounding box center [339, 63] width 84 height 13
type input "[PERSON_NAME]"
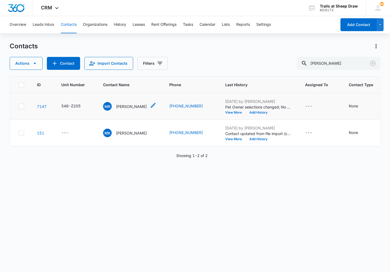
click at [131, 109] on p "[PERSON_NAME]" at bounding box center [131, 106] width 31 height 6
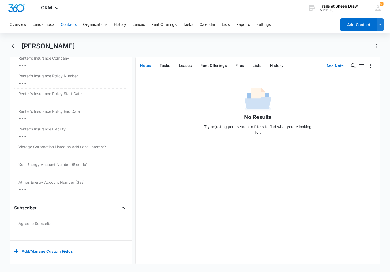
scroll to position [1094, 0]
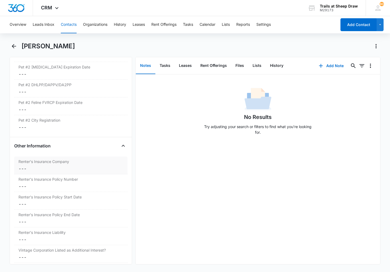
click at [31, 168] on dd "Cancel Save Changes ---" at bounding box center [70, 168] width 105 height 6
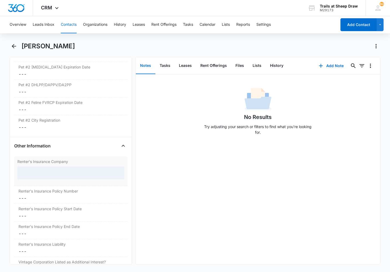
click at [33, 170] on div at bounding box center [70, 172] width 107 height 13
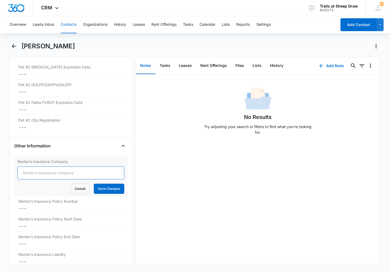
drag, startPoint x: 38, startPoint y: 172, endPoint x: 41, endPoint y: 173, distance: 3.0
click at [40, 173] on input "Renter's Insurance Company" at bounding box center [70, 172] width 107 height 13
type input "Lemonade"
click at [105, 194] on div "Renter's Insurance Company Lemonade Cancel Save Changes" at bounding box center [70, 176] width 113 height 40
click at [107, 190] on button "Save Changes" at bounding box center [109, 188] width 31 height 10
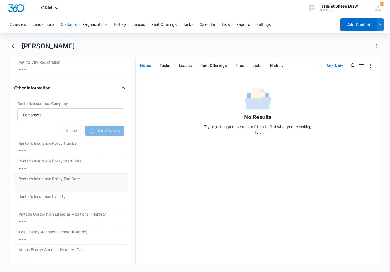
scroll to position [1174, 0]
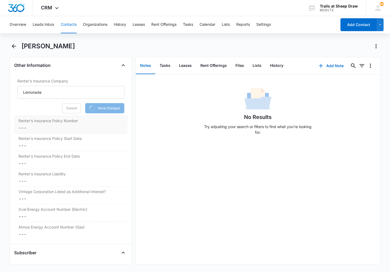
click at [40, 126] on dd "Cancel Save Changes ---" at bounding box center [70, 127] width 105 height 6
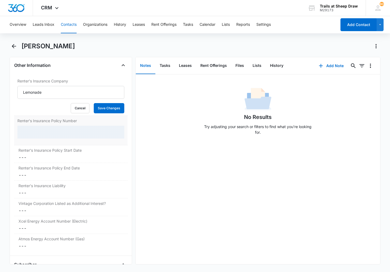
click at [34, 132] on div at bounding box center [70, 131] width 107 height 13
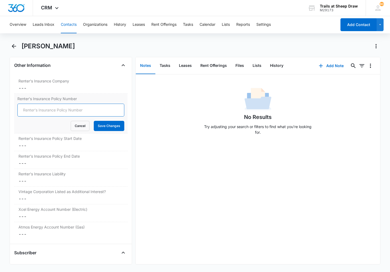
click at [34, 111] on input "Renter's Insurance Policy Number" at bounding box center [70, 109] width 107 height 13
type input "LP7A0922404"
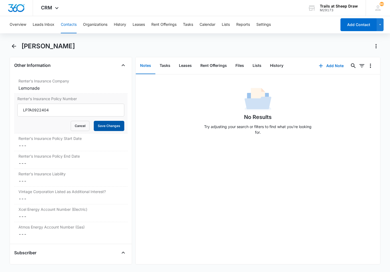
click at [104, 124] on button "Save Changes" at bounding box center [109, 126] width 31 height 10
click at [62, 142] on dd "Cancel Save Changes ---" at bounding box center [70, 145] width 105 height 6
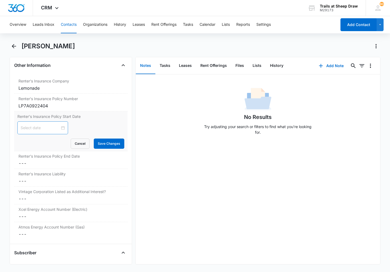
click at [45, 132] on div at bounding box center [42, 127] width 51 height 13
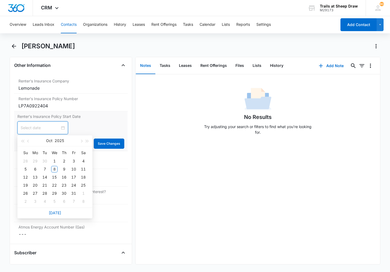
click at [47, 128] on input at bounding box center [40, 128] width 39 height 6
type input "[DATE]"
click at [84, 123] on div "[DATE] Su Mo Tu We Th Fr Sa 28 29 30 1 2 3 4 5 6 7 8 9 10 11 12 13 14 15 16 17 …" at bounding box center [70, 127] width 107 height 13
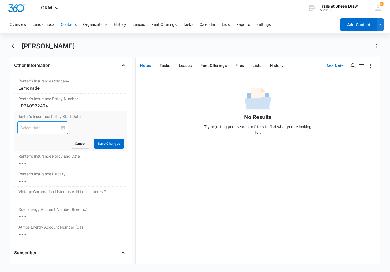
click at [62, 128] on div at bounding box center [43, 128] width 44 height 6
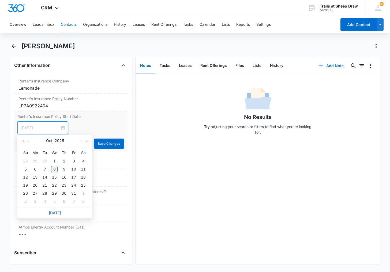
type input "[DATE]"
click at [55, 167] on div "8" at bounding box center [54, 169] width 6 height 6
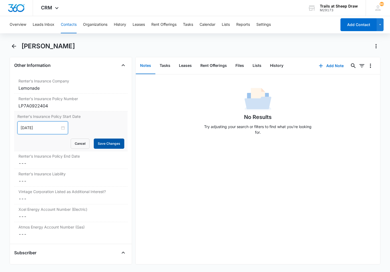
click at [104, 142] on button "Save Changes" at bounding box center [109, 143] width 31 height 10
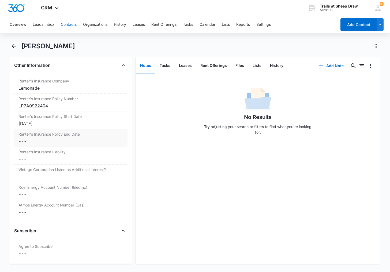
click at [40, 144] on div "Renter's Insurance Policy End Date Cancel Save Changes ---" at bounding box center [70, 138] width 113 height 18
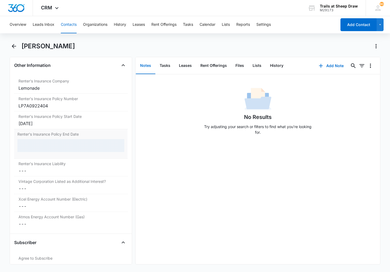
click at [36, 148] on div at bounding box center [70, 145] width 107 height 13
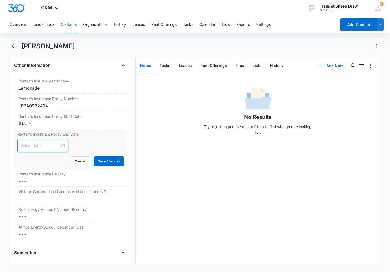
click at [44, 142] on input at bounding box center [40, 145] width 39 height 6
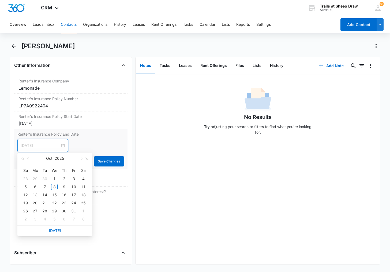
type input "[DATE]"
click at [87, 158] on span "button" at bounding box center [87, 158] width 3 height 3
type input "[DATE]"
click at [63, 186] on div "8" at bounding box center [64, 186] width 6 height 6
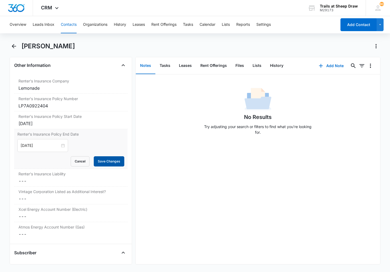
click at [106, 158] on button "Save Changes" at bounding box center [109, 161] width 31 height 10
click at [55, 178] on dd "Cancel Save Changes ---" at bounding box center [70, 180] width 105 height 6
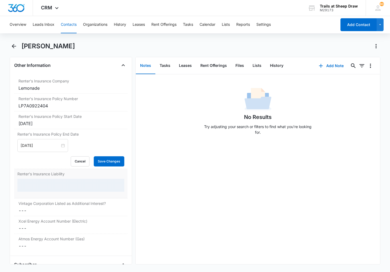
click at [48, 178] on div "Renter's Insurance Liability" at bounding box center [70, 183] width 113 height 29
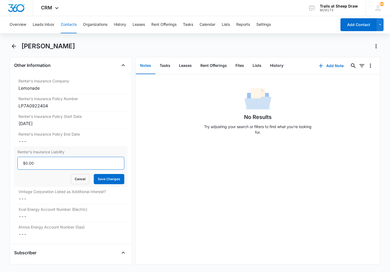
click at [46, 162] on input "Renter's Insurance Liability" at bounding box center [70, 163] width 107 height 13
type input "$300,000.00"
click at [94, 174] on button "Save Changes" at bounding box center [109, 179] width 31 height 10
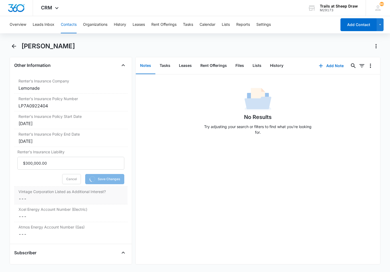
click at [34, 198] on dd "Cancel Save Changes ---" at bounding box center [70, 198] width 105 height 6
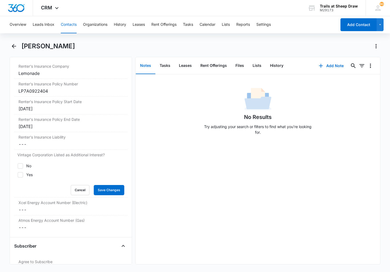
scroll to position [1201, 0]
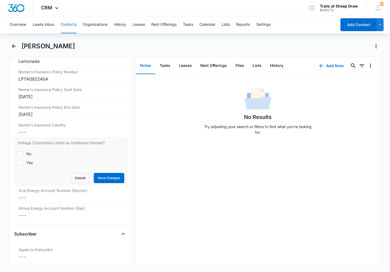
click at [31, 163] on div "Yes" at bounding box center [29, 162] width 6 height 6
click at [18, 162] on input "Yes" at bounding box center [17, 162] width 0 height 0
checkbox input "true"
click at [108, 181] on button "Save Changes" at bounding box center [109, 178] width 31 height 10
click at [50, 219] on div "Atmos Energy Account Number (Gas) Cancel Save Changes ---" at bounding box center [70, 211] width 113 height 17
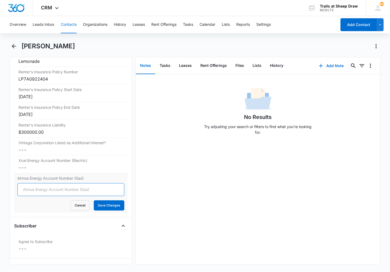
click at [44, 191] on input "Atmos Energy Account Number (Gas)" at bounding box center [70, 189] width 107 height 13
type input "3074383644"
click at [94, 200] on button "Save Changes" at bounding box center [109, 205] width 31 height 10
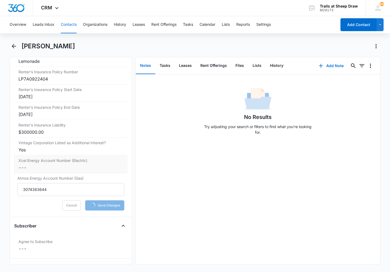
click at [39, 168] on dd "Cancel Save Changes ---" at bounding box center [70, 167] width 105 height 6
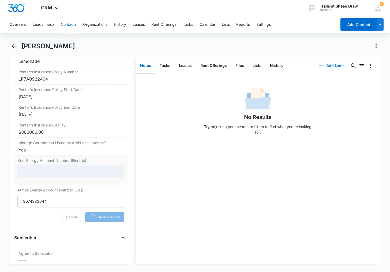
click at [39, 168] on div at bounding box center [70, 171] width 107 height 13
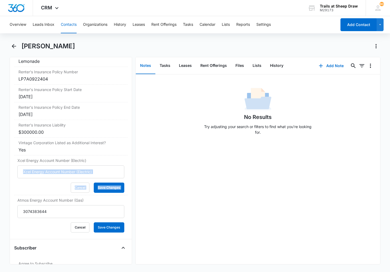
drag, startPoint x: 41, startPoint y: 172, endPoint x: 43, endPoint y: 174, distance: 3.5
click at [42, 174] on input "Xcel Energy Account Number (Electric)" at bounding box center [70, 171] width 107 height 13
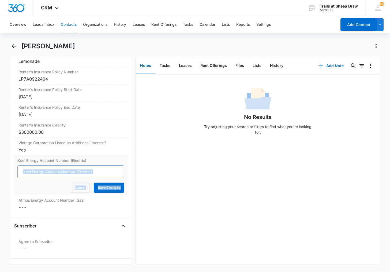
click at [113, 174] on input "Xcel Energy Account Number (Electric)" at bounding box center [70, 171] width 107 height 13
click at [111, 173] on input "Xcel Energy Account Number (Electric)" at bounding box center [70, 171] width 107 height 13
click at [103, 167] on input "Xcel Energy Account Number (Electric)" at bounding box center [70, 171] width 107 height 13
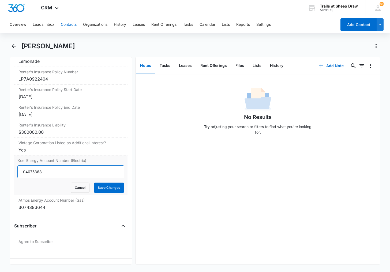
type input "04075368"
click at [94, 182] on button "Save Changes" at bounding box center [109, 187] width 31 height 10
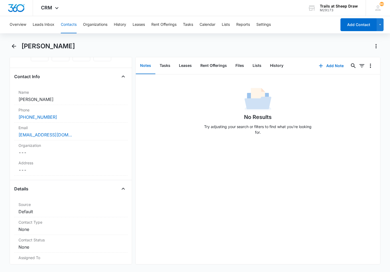
scroll to position [0, 0]
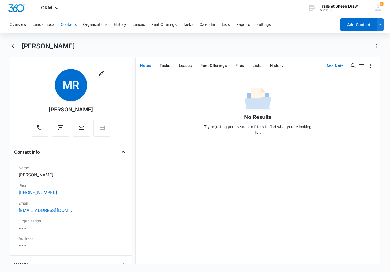
click at [69, 29] on button "Contacts" at bounding box center [69, 24] width 16 height 17
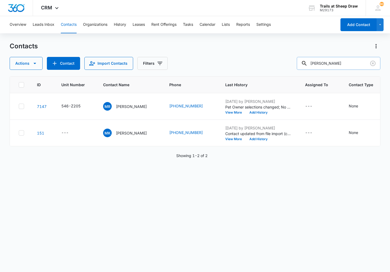
click at [327, 64] on input "[PERSON_NAME]" at bounding box center [339, 63] width 84 height 13
type input "L104"
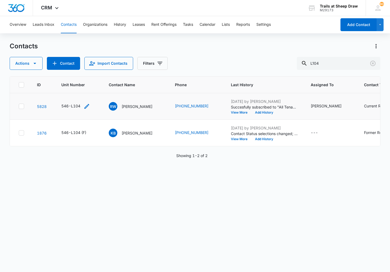
click at [73, 105] on div "546-L104" at bounding box center [70, 106] width 19 height 6
click at [129, 107] on p "[PERSON_NAME]" at bounding box center [137, 106] width 31 height 6
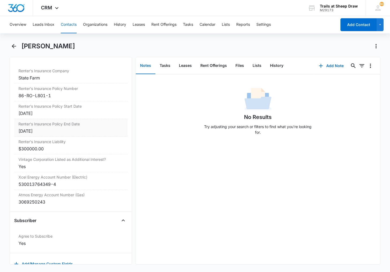
scroll to position [1201, 0]
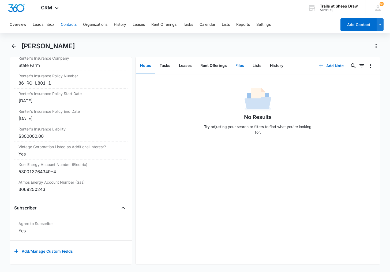
click at [243, 63] on button "Files" at bounding box center [239, 65] width 17 height 17
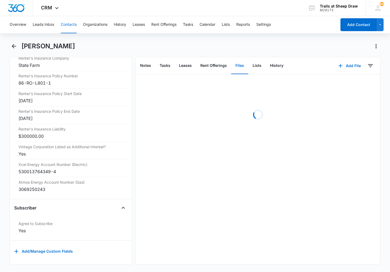
click at [70, 23] on button "Contacts" at bounding box center [69, 24] width 16 height 17
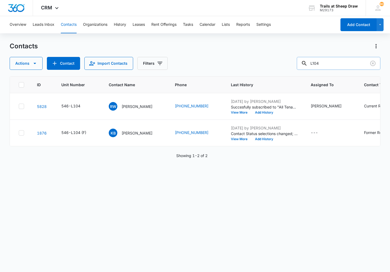
click at [336, 65] on input "L104" at bounding box center [339, 63] width 84 height 13
type input "[PERSON_NAME]"
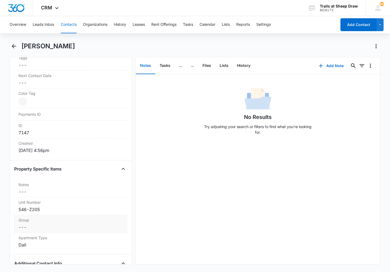
scroll to position [348, 0]
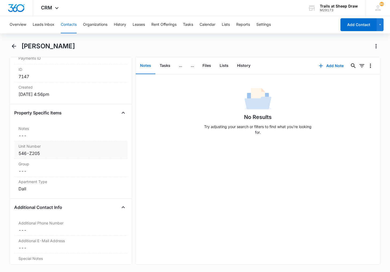
click at [39, 154] on div "546-Z205" at bounding box center [70, 153] width 105 height 6
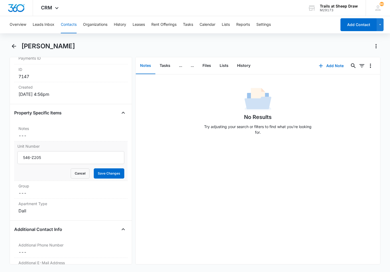
click at [44, 155] on input "546-Z205" at bounding box center [70, 157] width 107 height 13
type input "546-J304"
click at [94, 168] on button "Save Changes" at bounding box center [109, 173] width 31 height 10
click at [213, 66] on button "Files" at bounding box center [206, 65] width 17 height 17
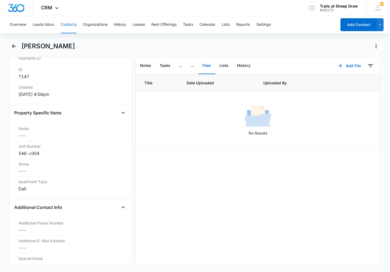
click at [65, 23] on button "Contacts" at bounding box center [69, 24] width 16 height 17
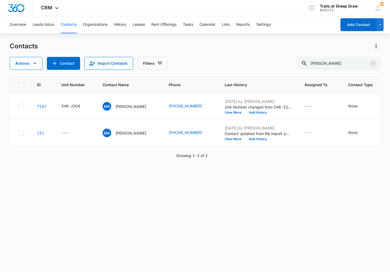
click at [313, 51] on div "Contacts Actions Contact Import Contacts Filters [PERSON_NAME]" at bounding box center [195, 56] width 371 height 28
click at [319, 63] on input "[PERSON_NAME]" at bounding box center [339, 63] width 84 height 13
click at [318, 64] on input "[PERSON_NAME]" at bounding box center [339, 63] width 84 height 13
type input "Z102"
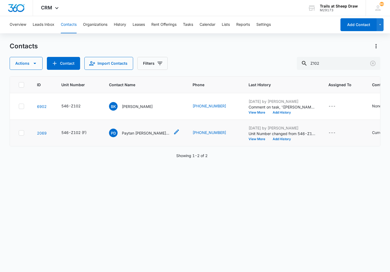
click at [141, 132] on p "Paytan [PERSON_NAME] & [PERSON_NAME]" at bounding box center [146, 133] width 48 height 6
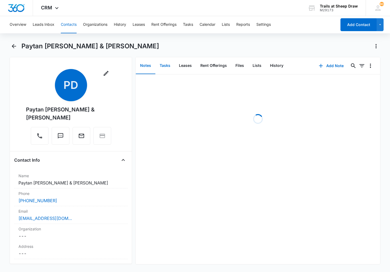
click at [162, 64] on button "Tasks" at bounding box center [164, 65] width 19 height 17
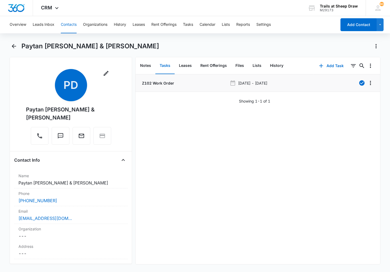
click at [209, 84] on div "Z102 Work Order" at bounding box center [184, 83] width 86 height 6
click at [267, 84] on p "[DATE] - [DATE]" at bounding box center [252, 83] width 29 height 6
click at [170, 85] on p "Z102 Work Order" at bounding box center [157, 83] width 33 height 6
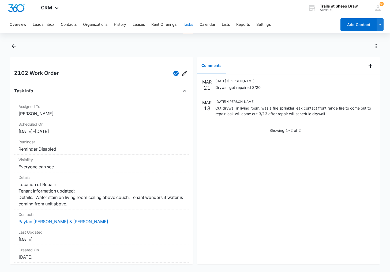
click at [83, 84] on div "Z102 Work Order Task Info Assigned To [PERSON_NAME] Scheduled On [DATE] – [DATE…" at bounding box center [102, 160] width 184 height 207
click at [16, 47] on icon "Back" at bounding box center [14, 46] width 6 height 6
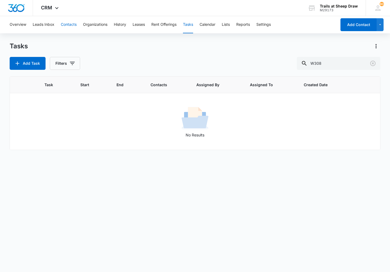
click at [70, 23] on button "Contacts" at bounding box center [69, 24] width 16 height 17
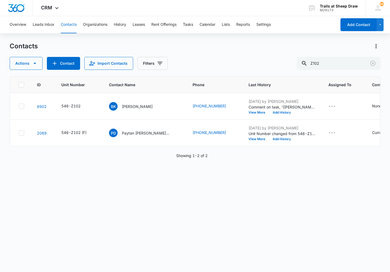
click at [122, 44] on div "Contacts" at bounding box center [195, 46] width 371 height 9
click at [326, 64] on input "Z102" at bounding box center [339, 63] width 84 height 13
type input "L104"
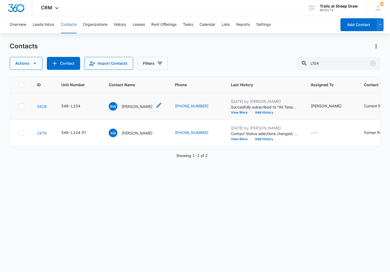
click at [126, 104] on p "[PERSON_NAME]" at bounding box center [137, 106] width 31 height 6
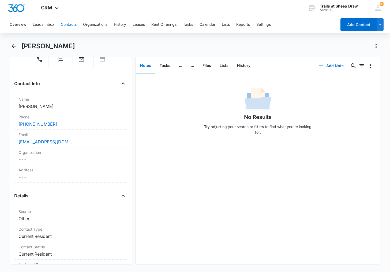
scroll to position [134, 0]
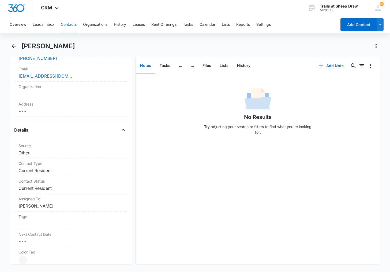
click at [66, 23] on button "Contacts" at bounding box center [69, 24] width 16 height 17
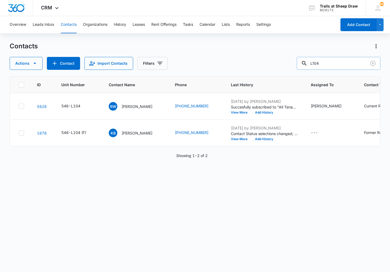
click at [332, 60] on input "L104" at bounding box center [339, 63] width 84 height 13
click at [333, 60] on input "L104" at bounding box center [339, 63] width 84 height 13
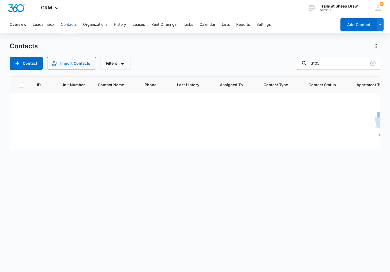
type input "G105"
